Goal: Browse casually

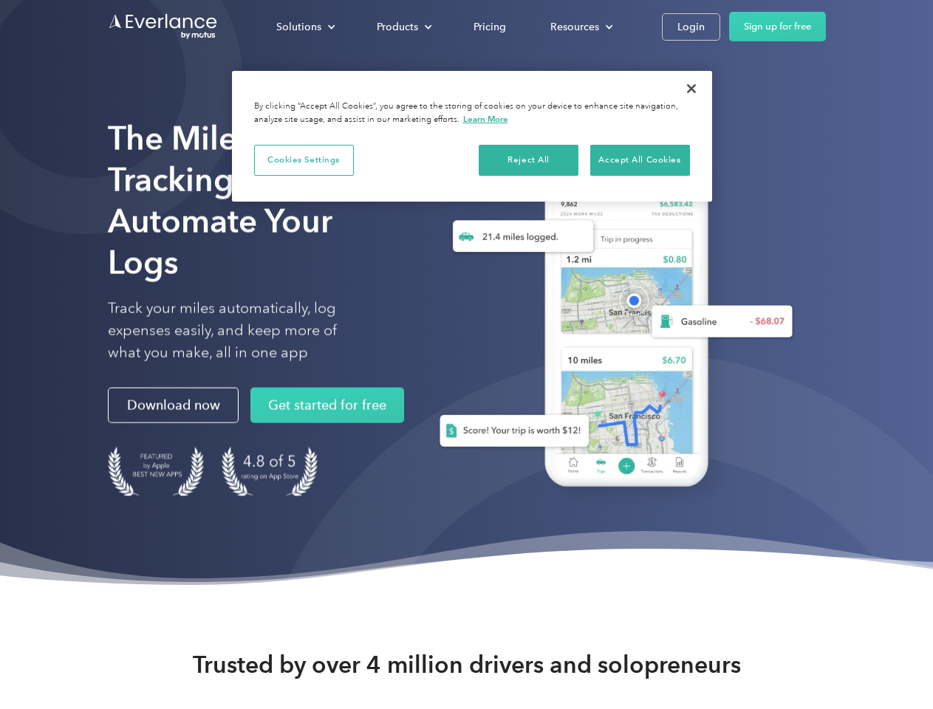
click at [305, 27] on div "Solutions" at bounding box center [298, 27] width 45 height 18
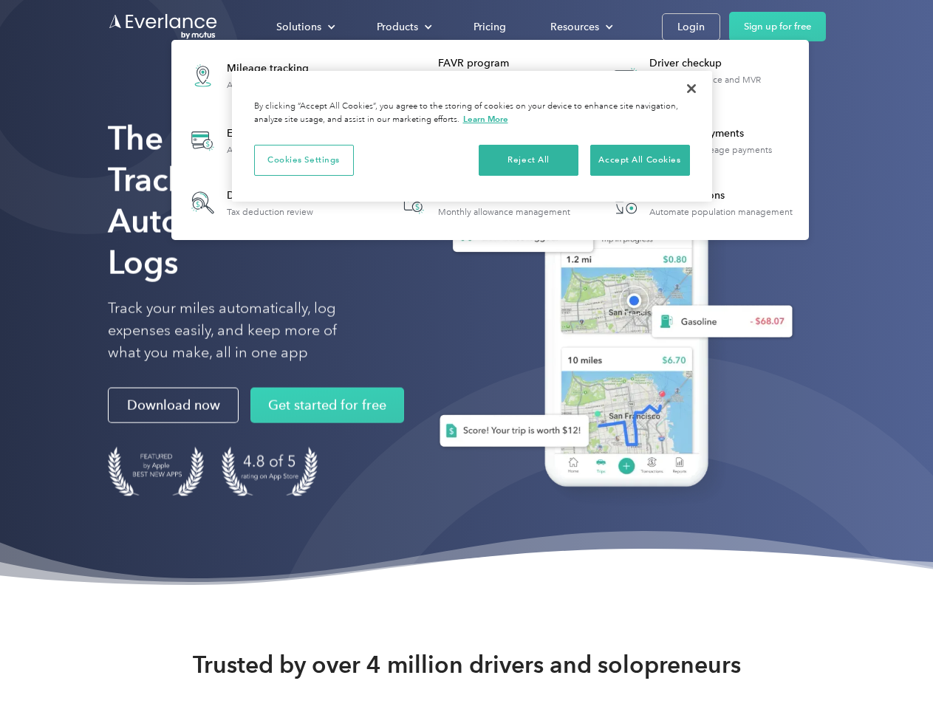
click at [403, 27] on div "Products" at bounding box center [397, 27] width 41 height 18
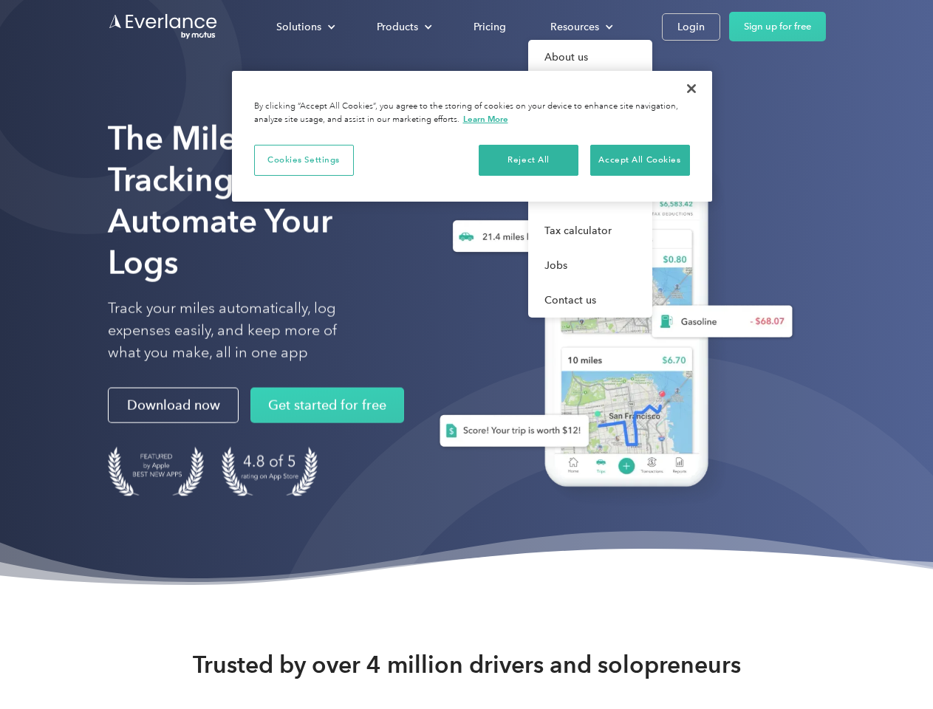
click at [580, 27] on div "Resources" at bounding box center [574, 27] width 49 height 18
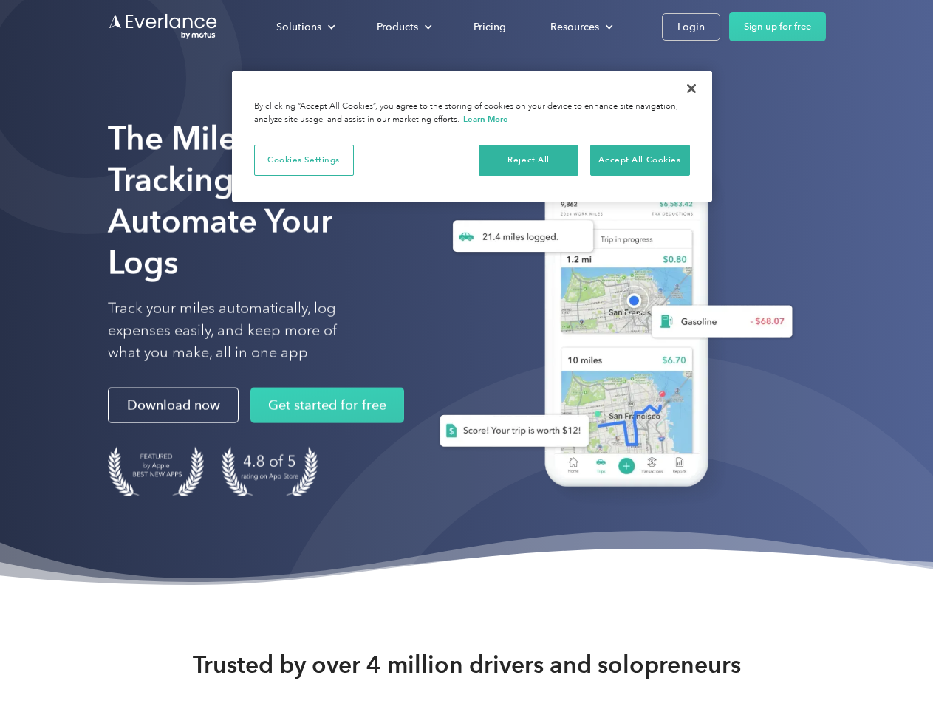
click at [304, 160] on button "Cookies Settings" at bounding box center [304, 160] width 100 height 31
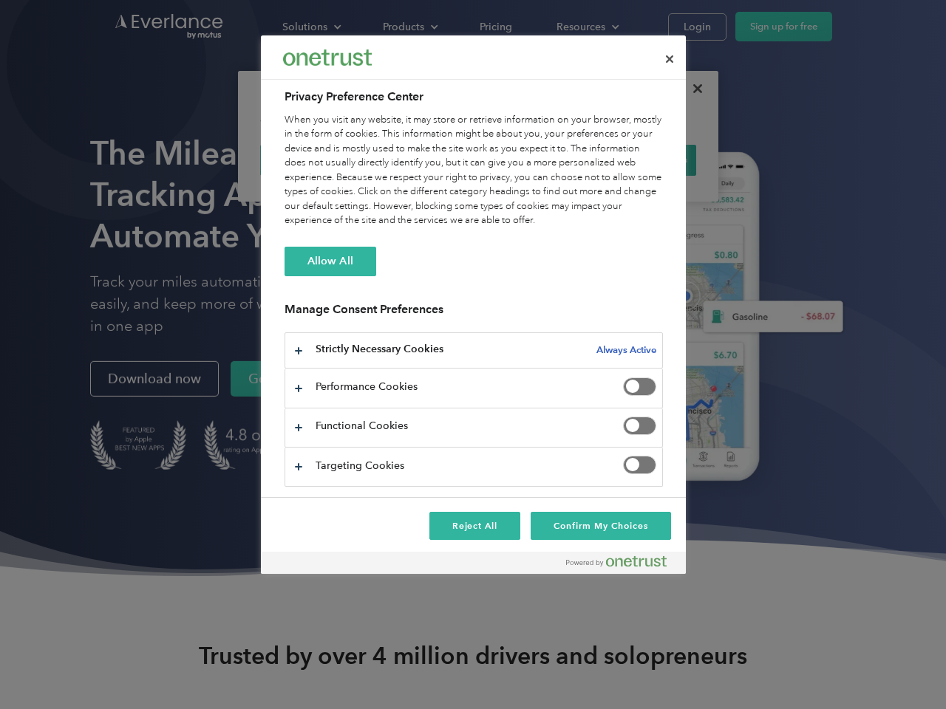
click at [529, 160] on div "When you visit any website, it may store or retrieve information on your browse…" at bounding box center [473, 170] width 378 height 115
click at [640, 160] on div "When you visit any website, it may store or retrieve information on your browse…" at bounding box center [473, 170] width 378 height 115
click at [691, 89] on div at bounding box center [473, 354] width 946 height 709
